Goal: Navigation & Orientation: Find specific page/section

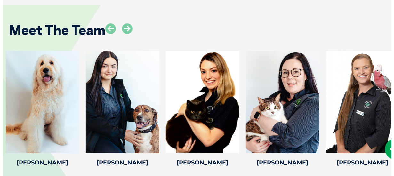
scroll to position [927, 0]
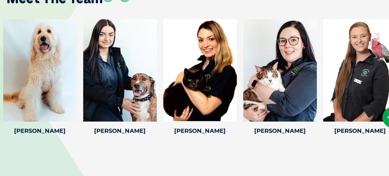
click at [384, 118] on icon at bounding box center [392, 117] width 21 height 21
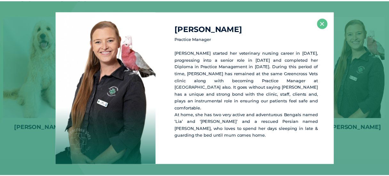
scroll to position [931, 0]
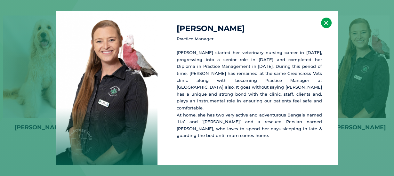
click at [326, 25] on button "×" at bounding box center [326, 23] width 11 height 11
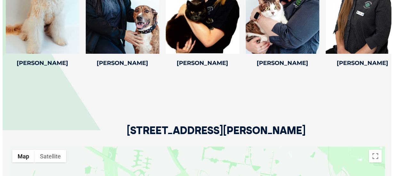
scroll to position [899, 0]
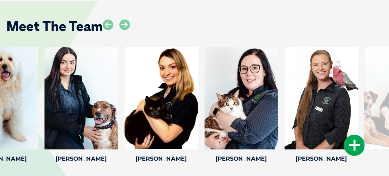
drag, startPoint x: 359, startPoint y: 145, endPoint x: 320, endPoint y: 135, distance: 39.9
click at [320, 135] on div at bounding box center [321, 98] width 74 height 102
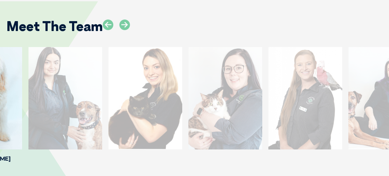
drag, startPoint x: 267, startPoint y: 118, endPoint x: 262, endPoint y: 119, distance: 5.9
click at [265, 116] on div "[PERSON_NAME] Practice Manager [PERSON_NAME] started her veterinary nursing car…" at bounding box center [305, 106] width 80 height 118
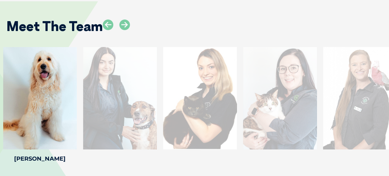
drag, startPoint x: 247, startPoint y: 103, endPoint x: 128, endPoint y: 74, distance: 122.4
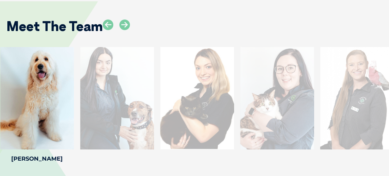
drag, startPoint x: 356, startPoint y: 147, endPoint x: 214, endPoint y: 143, distance: 142.0
click at [320, 144] on div at bounding box center [357, 98] width 74 height 102
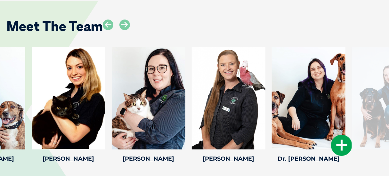
drag, startPoint x: 326, startPoint y: 161, endPoint x: 228, endPoint y: 155, distance: 98.0
click at [272, 156] on h4 "Dr. [PERSON_NAME]" at bounding box center [309, 159] width 74 height 6
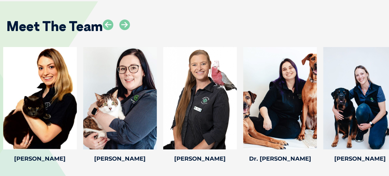
drag, startPoint x: 341, startPoint y: 163, endPoint x: 246, endPoint y: 167, distance: 95.4
click at [246, 168] on div "Meet The Team Maddie B Maddie B Veterinary [PERSON_NAME] has been a veterinary …" at bounding box center [194, 86] width 389 height 208
drag, startPoint x: 288, startPoint y: 176, endPoint x: 226, endPoint y: 177, distance: 61.4
click at [311, 148] on icon at bounding box center [312, 145] width 21 height 21
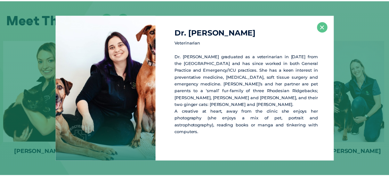
scroll to position [906, 0]
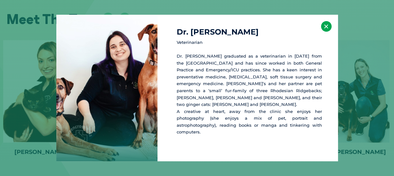
click at [326, 32] on button "×" at bounding box center [326, 26] width 11 height 11
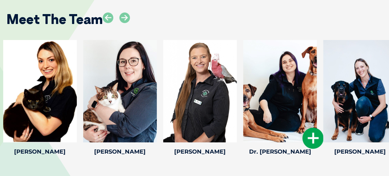
click at [252, 134] on div at bounding box center [280, 91] width 74 height 102
drag, startPoint x: 170, startPoint y: 165, endPoint x: 335, endPoint y: 152, distance: 165.3
click at [335, 152] on div "Meet The Team Maddie B Maddie B Veterinary [PERSON_NAME] has been a veterinary …" at bounding box center [194, 79] width 389 height 208
click at [122, 19] on icon at bounding box center [124, 17] width 11 height 11
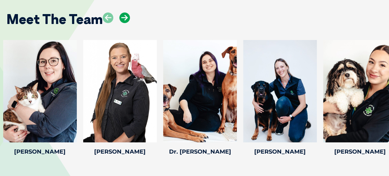
click at [122, 19] on icon at bounding box center [124, 17] width 11 height 11
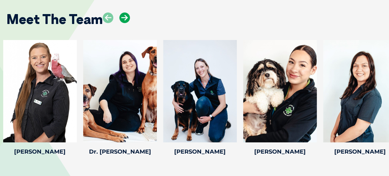
click at [122, 19] on icon at bounding box center [124, 17] width 11 height 11
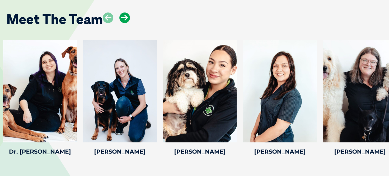
click at [122, 19] on icon at bounding box center [124, 17] width 11 height 11
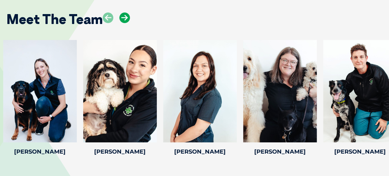
click at [122, 19] on icon at bounding box center [124, 17] width 11 height 11
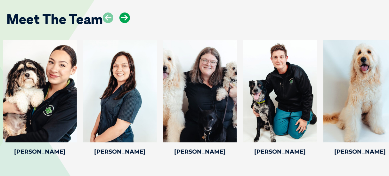
click at [122, 19] on icon at bounding box center [124, 17] width 11 height 11
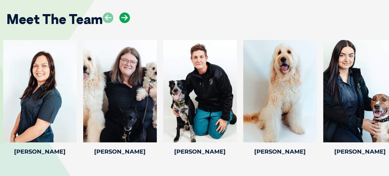
click at [122, 19] on icon at bounding box center [124, 17] width 11 height 11
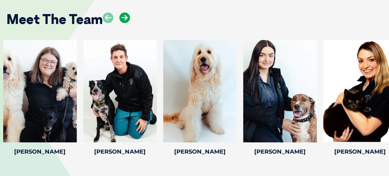
click at [122, 19] on icon at bounding box center [124, 17] width 11 height 11
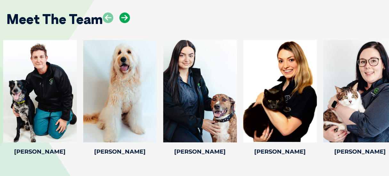
click at [122, 19] on icon at bounding box center [124, 17] width 11 height 11
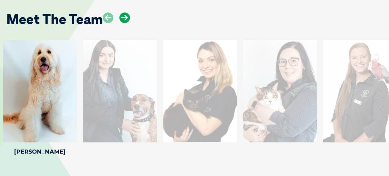
click at [122, 19] on icon at bounding box center [124, 17] width 11 height 11
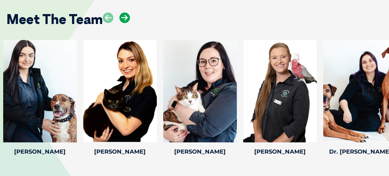
click at [122, 19] on icon at bounding box center [124, 17] width 11 height 11
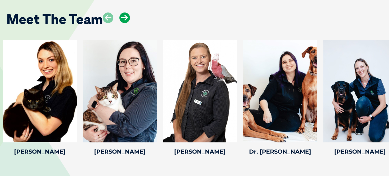
click at [122, 19] on icon at bounding box center [124, 17] width 11 height 11
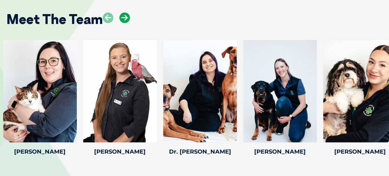
click at [122, 19] on icon at bounding box center [124, 17] width 11 height 11
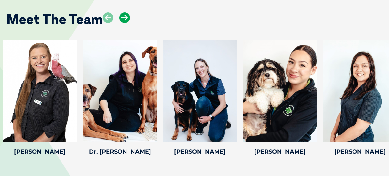
click at [122, 19] on icon at bounding box center [124, 17] width 11 height 11
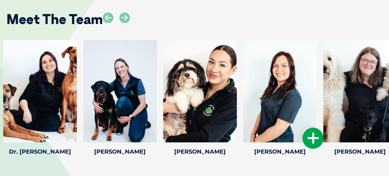
click at [266, 111] on div at bounding box center [280, 91] width 74 height 102
click at [104, 19] on icon at bounding box center [108, 17] width 11 height 11
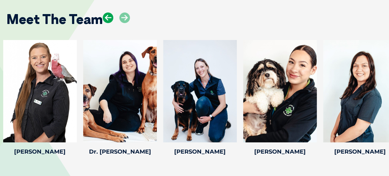
click at [107, 17] on icon at bounding box center [108, 17] width 11 height 11
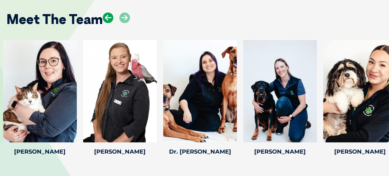
click at [107, 17] on icon at bounding box center [108, 17] width 11 height 11
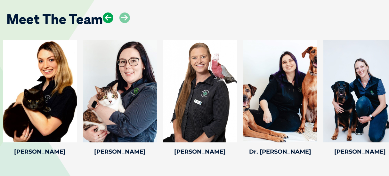
click at [107, 17] on icon at bounding box center [108, 17] width 11 height 11
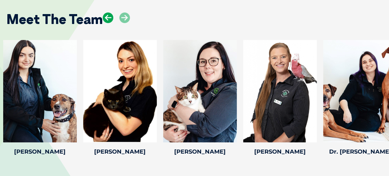
click at [107, 17] on icon at bounding box center [108, 17] width 11 height 11
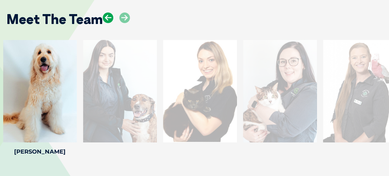
click at [107, 17] on icon at bounding box center [108, 17] width 11 height 11
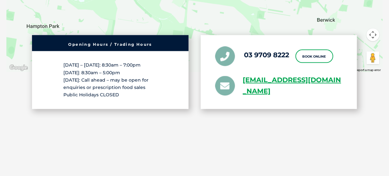
scroll to position [1065, 0]
